Goal: Information Seeking & Learning: Learn about a topic

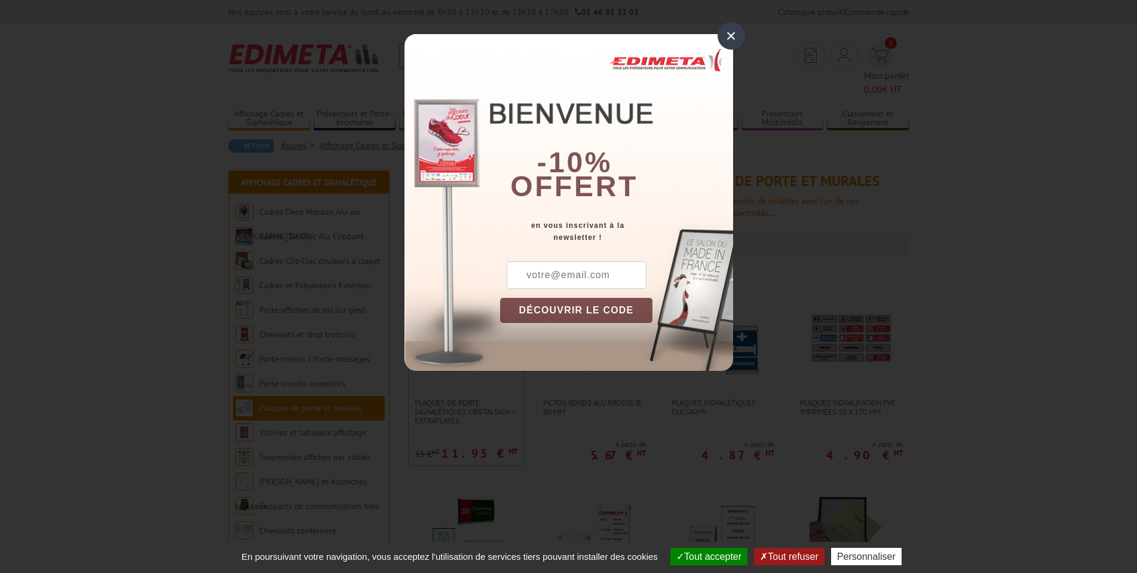
click at [731, 35] on div "×" at bounding box center [731, 35] width 27 height 27
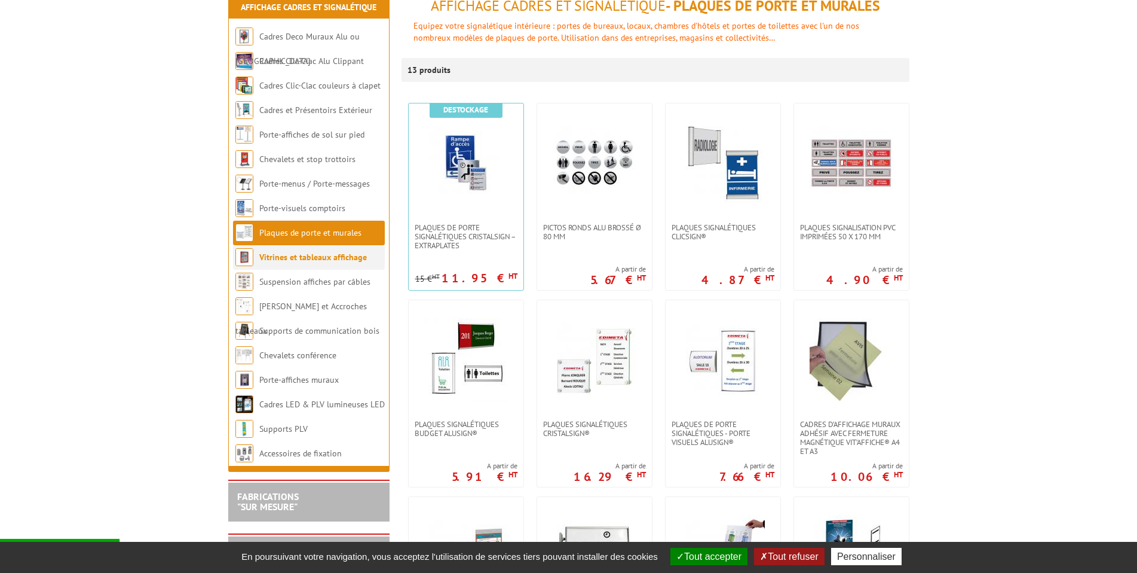
scroll to position [179, 0]
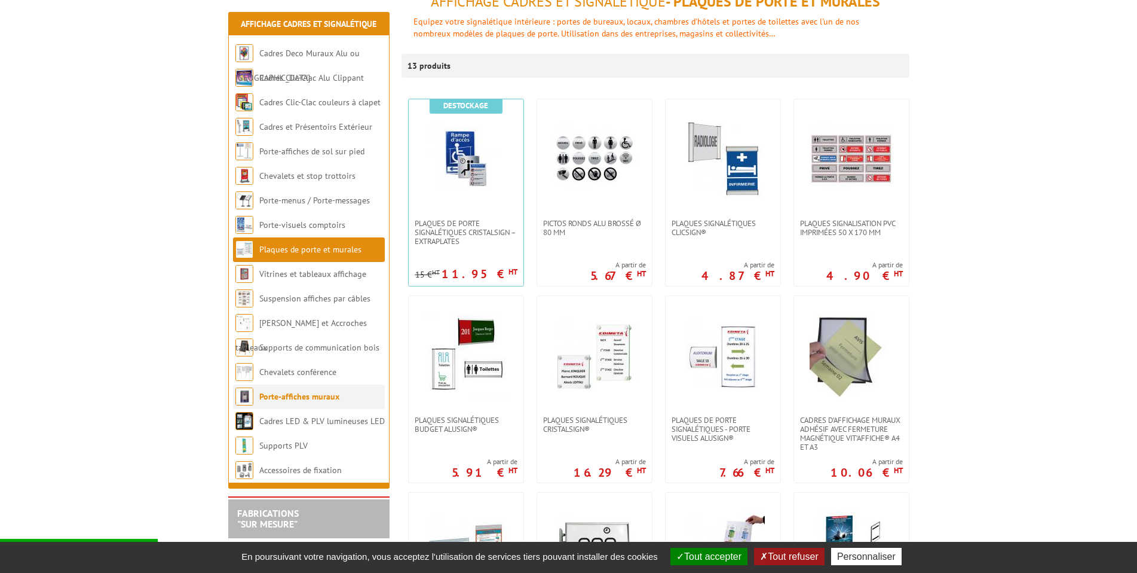
click at [311, 391] on link "Porte-affiches muraux" at bounding box center [299, 396] width 80 height 11
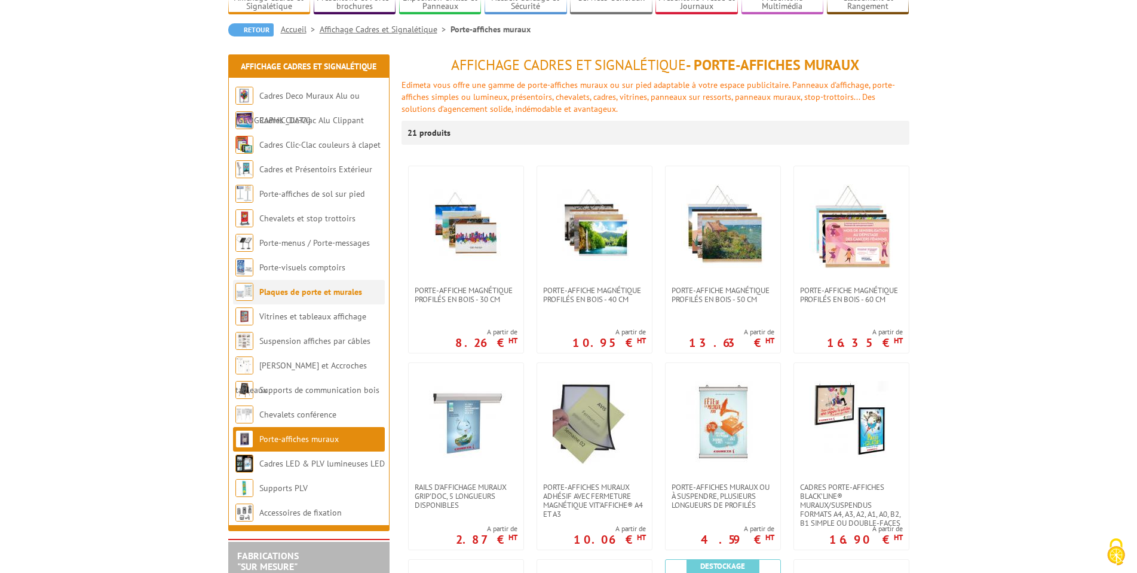
scroll to position [120, 0]
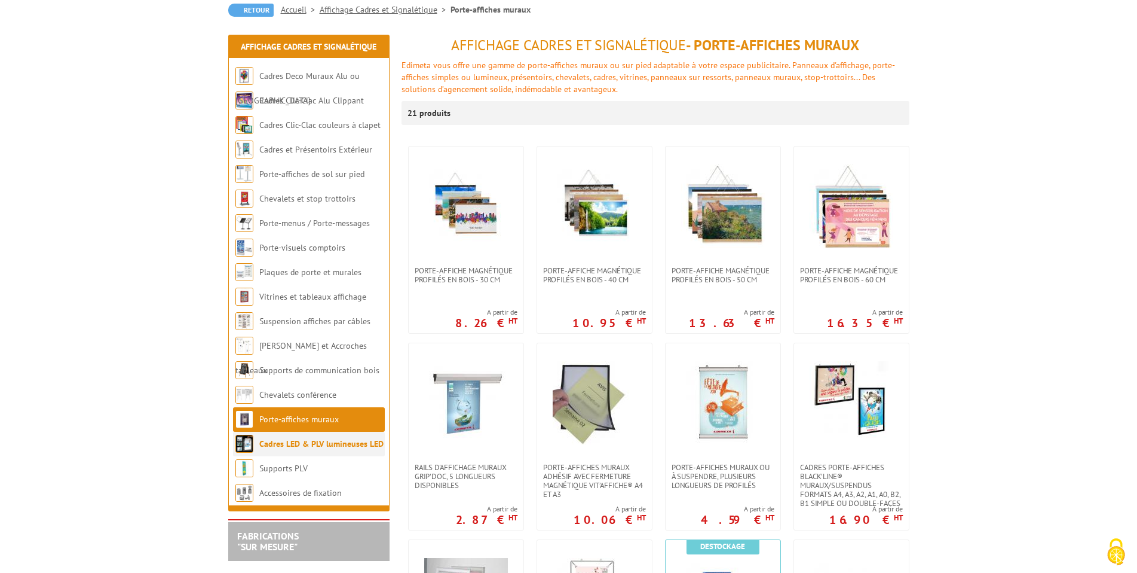
click at [309, 442] on link "Cadres LED & PLV lumineuses LED" at bounding box center [321, 443] width 124 height 11
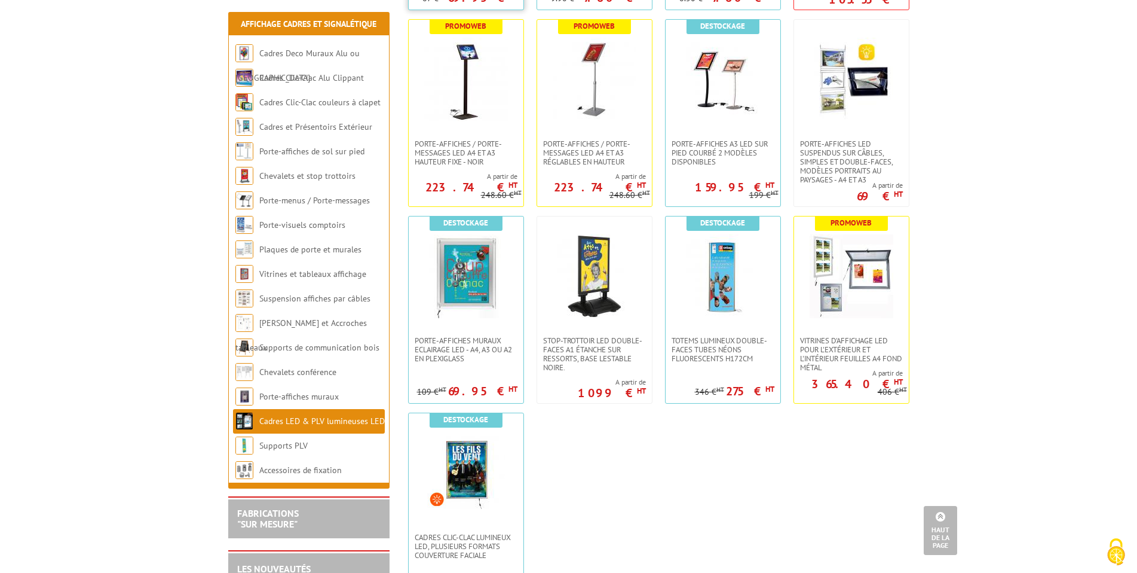
scroll to position [717, 0]
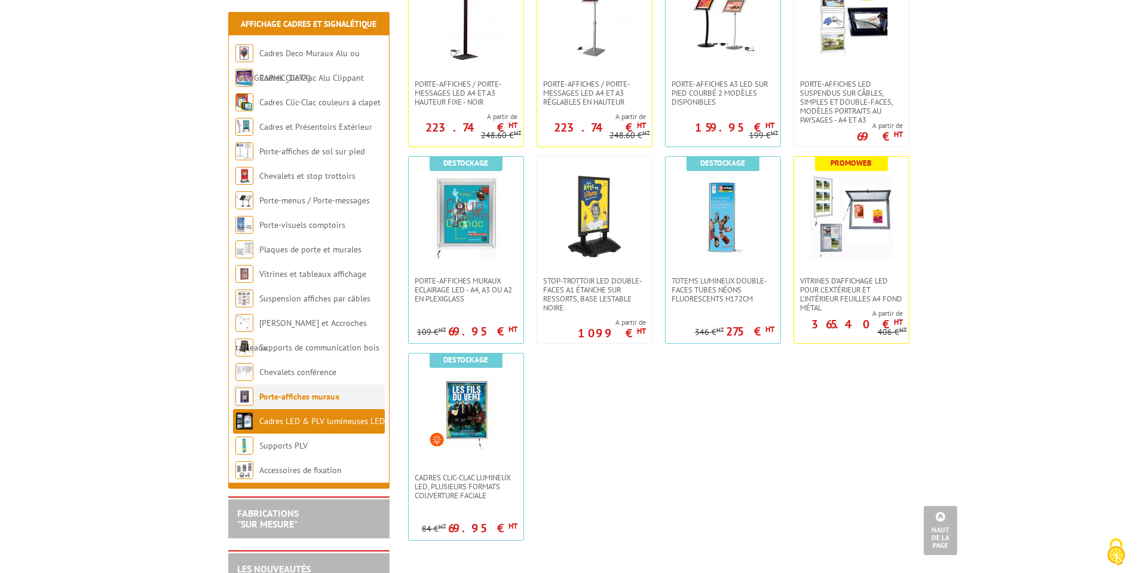
click at [288, 393] on link "Porte-affiches muraux" at bounding box center [299, 396] width 80 height 11
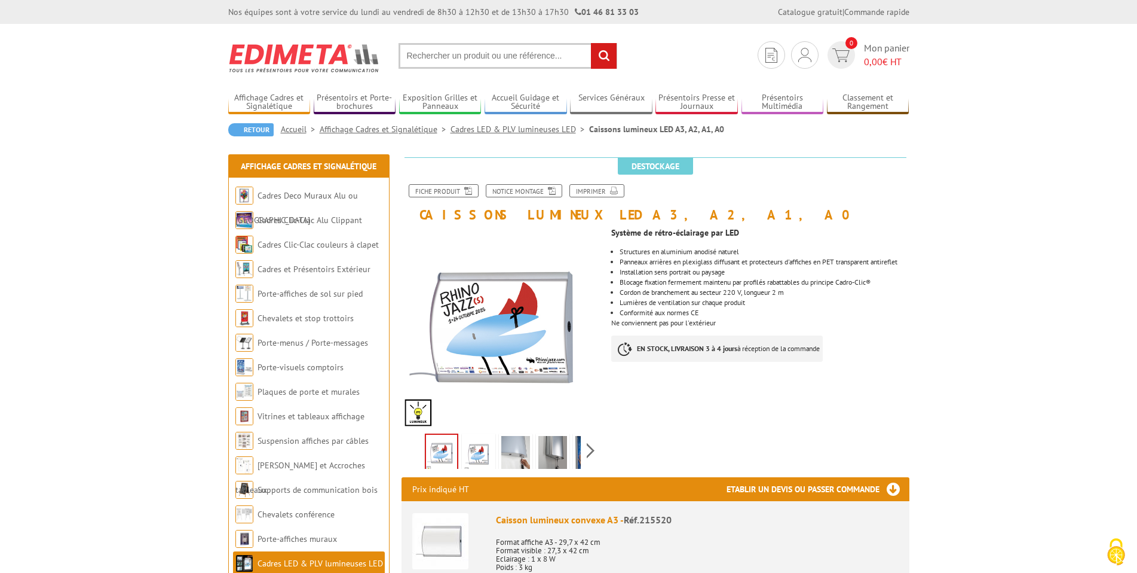
click at [479, 461] on img at bounding box center [478, 454] width 29 height 37
click at [512, 457] on img at bounding box center [515, 454] width 29 height 37
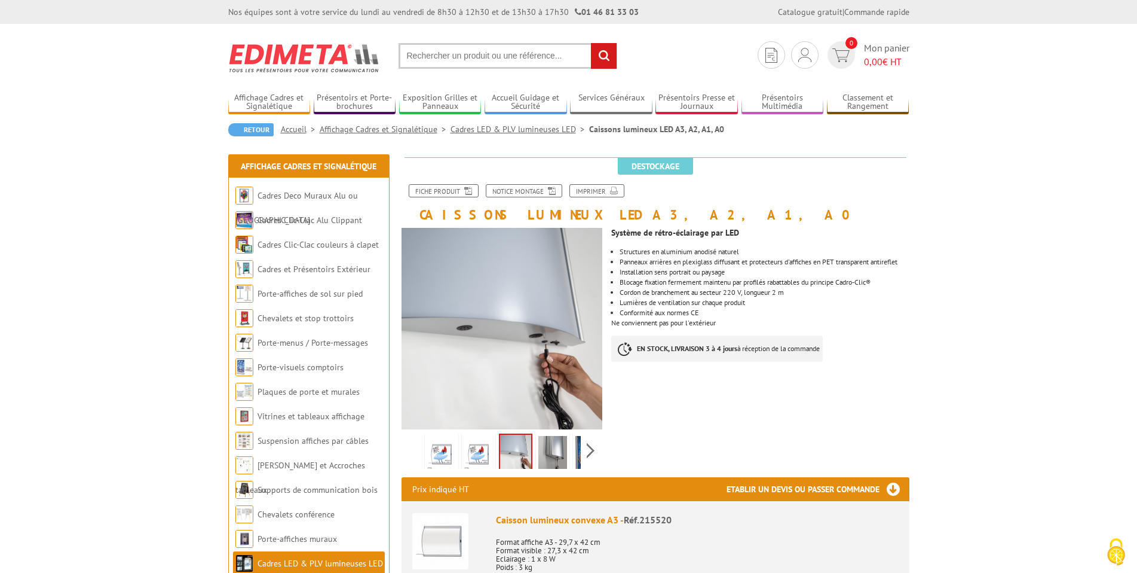
click at [549, 454] on img at bounding box center [553, 454] width 29 height 37
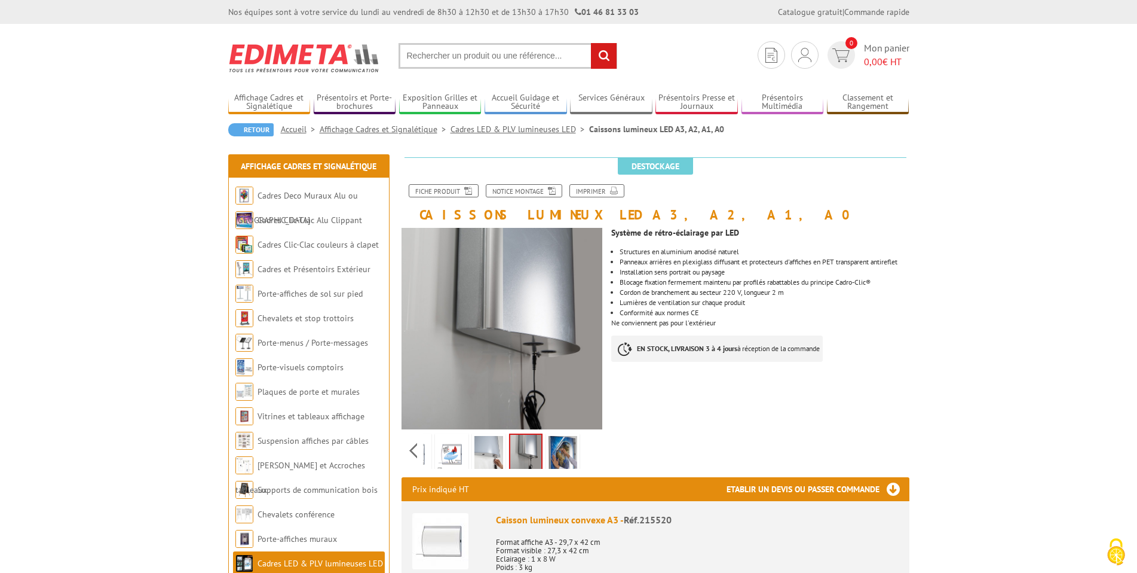
click at [589, 451] on div "Previous Next" at bounding box center [502, 450] width 201 height 42
click at [561, 449] on img at bounding box center [563, 454] width 29 height 37
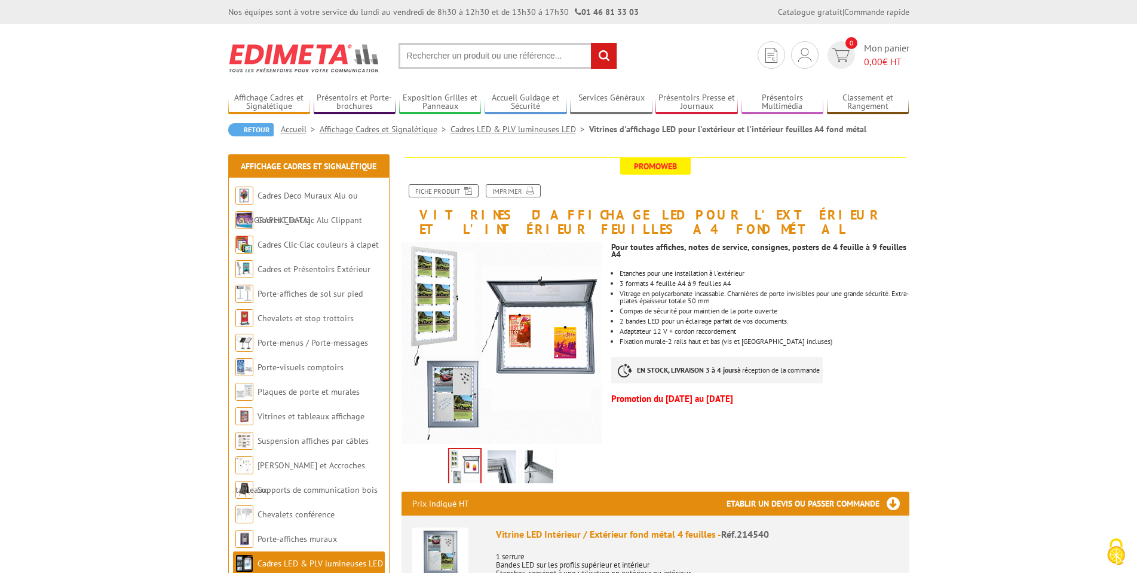
click at [503, 473] on img at bounding box center [502, 468] width 29 height 37
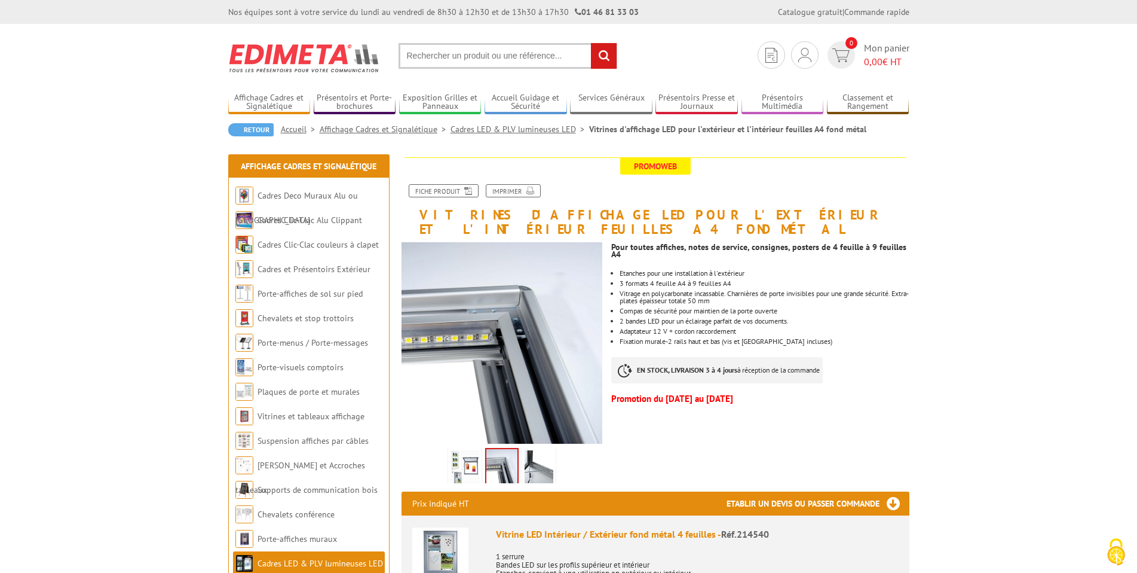
click at [547, 468] on img at bounding box center [539, 468] width 29 height 37
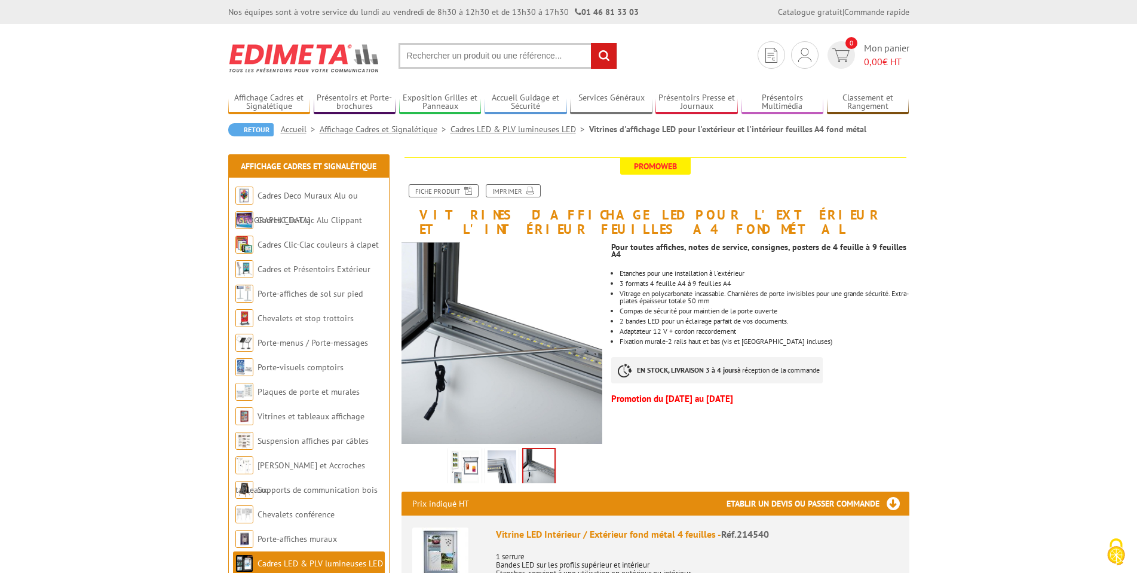
click at [510, 468] on img at bounding box center [502, 468] width 29 height 37
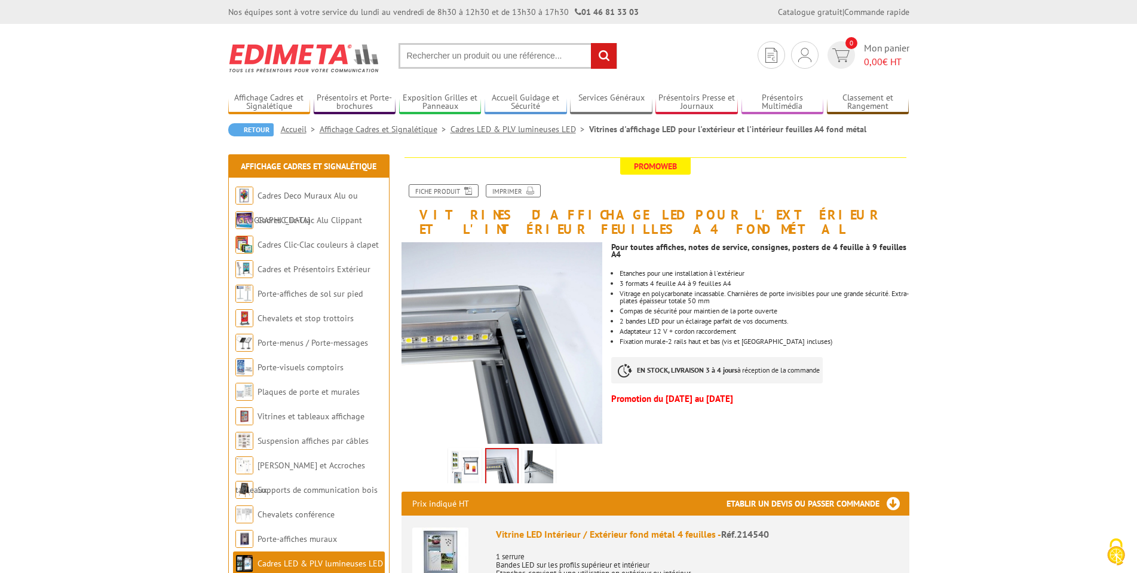
click at [467, 466] on img at bounding box center [465, 468] width 29 height 37
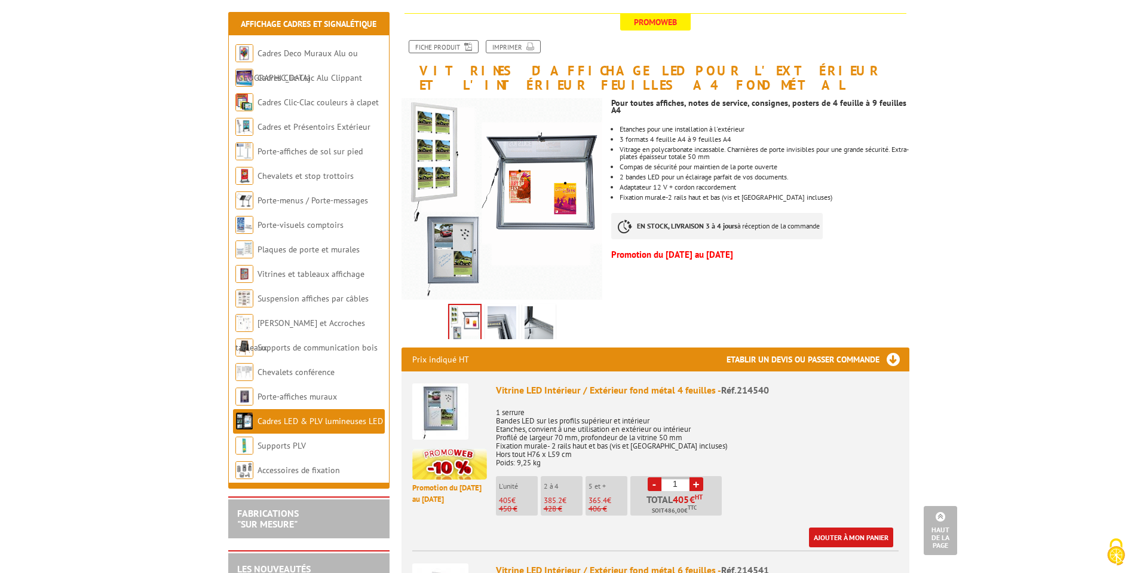
scroll to position [60, 0]
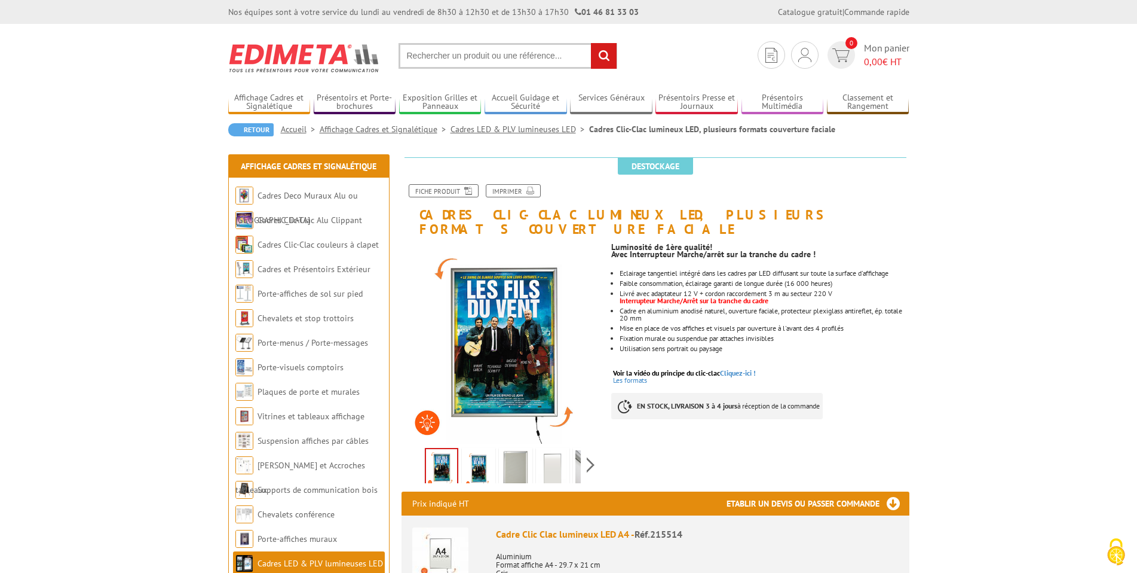
click at [524, 452] on img at bounding box center [515, 468] width 29 height 37
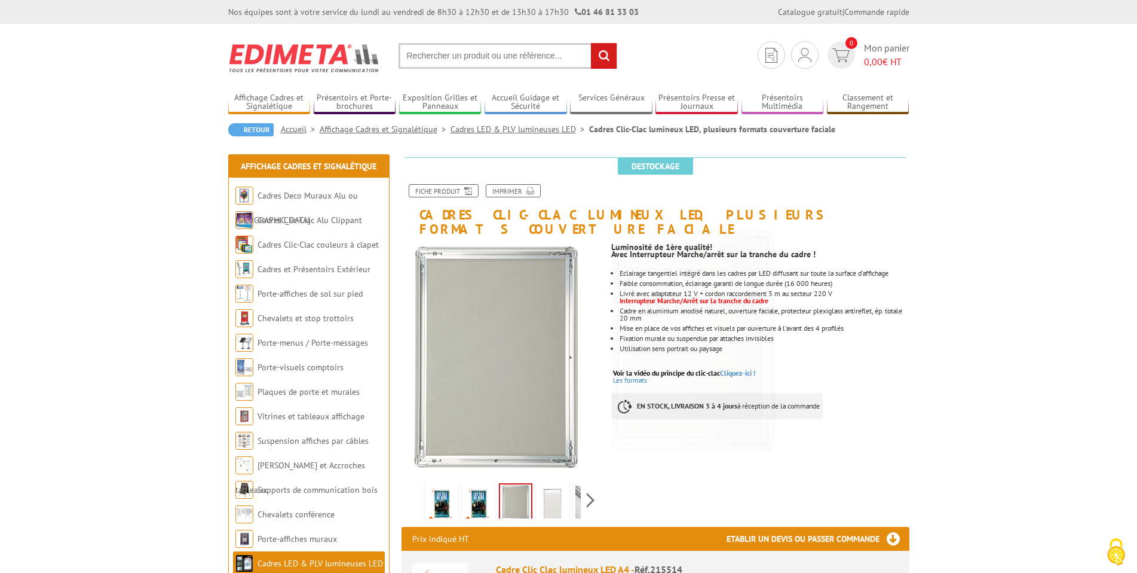
click at [555, 485] on img at bounding box center [553, 503] width 29 height 37
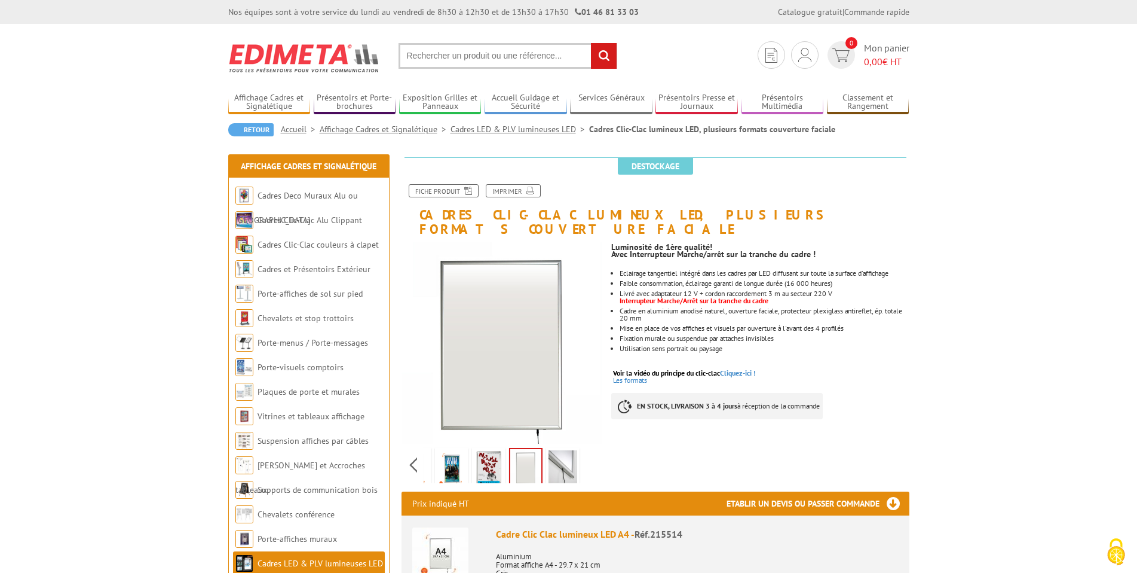
click at [591, 452] on div "Previous Next" at bounding box center [502, 464] width 201 height 42
click at [549, 452] on img at bounding box center [563, 468] width 29 height 37
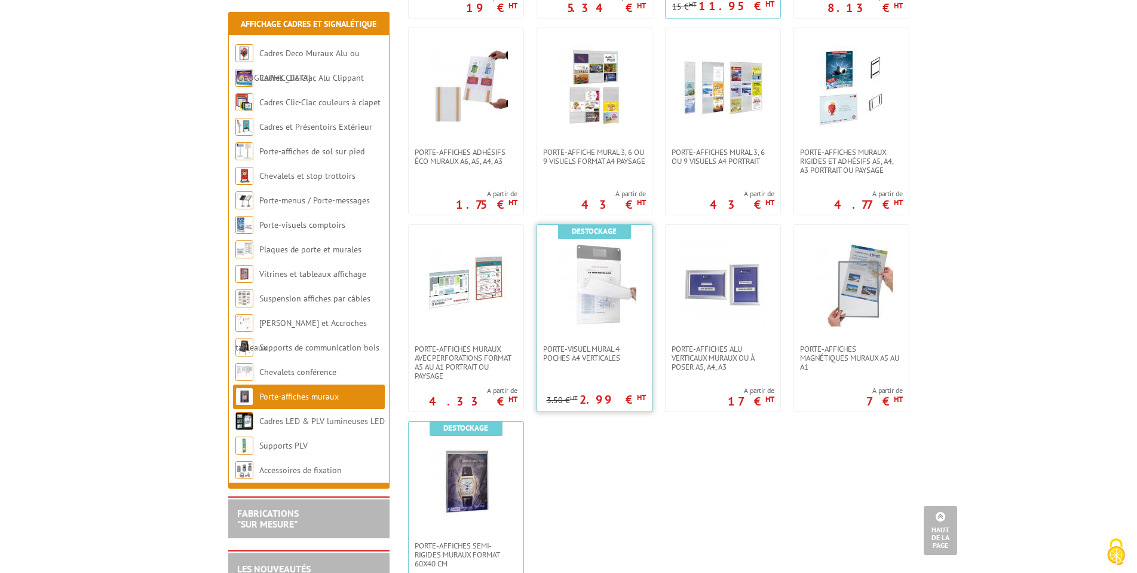
scroll to position [897, 0]
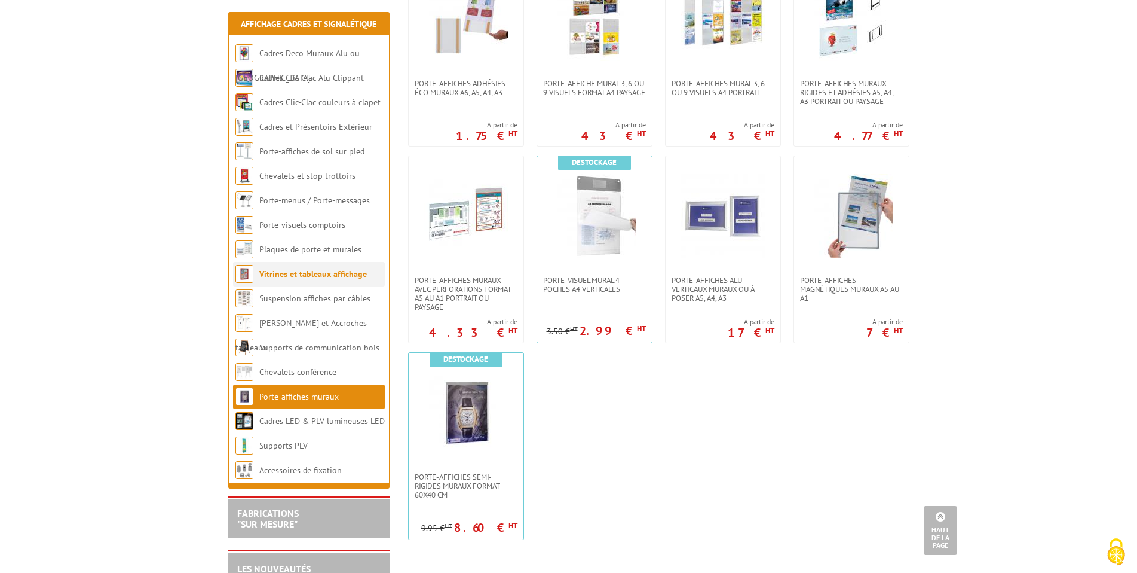
click at [308, 273] on link "Vitrines et tableaux affichage" at bounding box center [313, 273] width 108 height 11
